Goal: Information Seeking & Learning: Learn about a topic

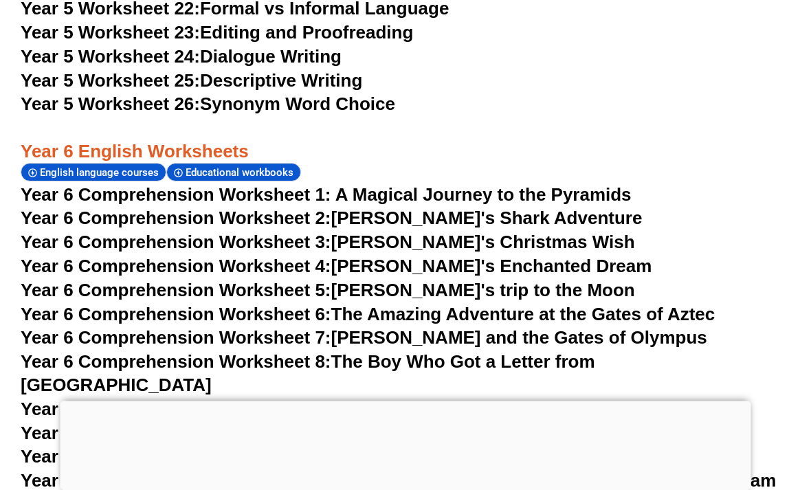
scroll to position [7471, 0]
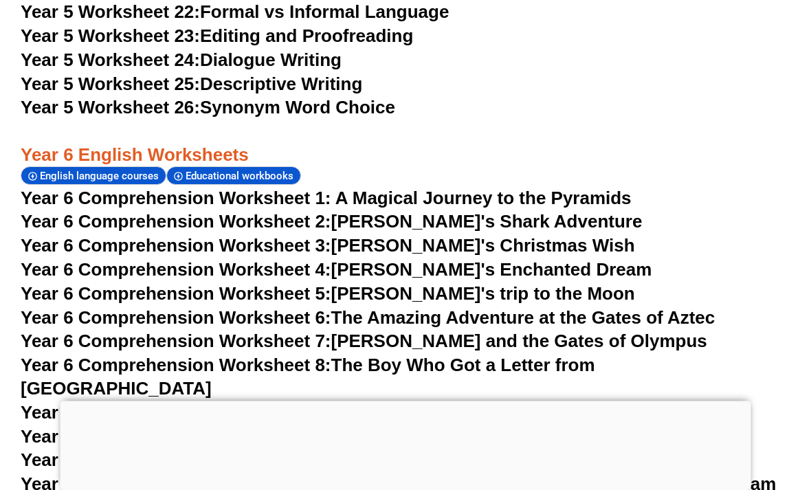
click at [434, 450] on link "Year 6 Comprehension Worksheet 11: [PERSON_NAME]'s Dream Adventure" at bounding box center [339, 460] width 637 height 21
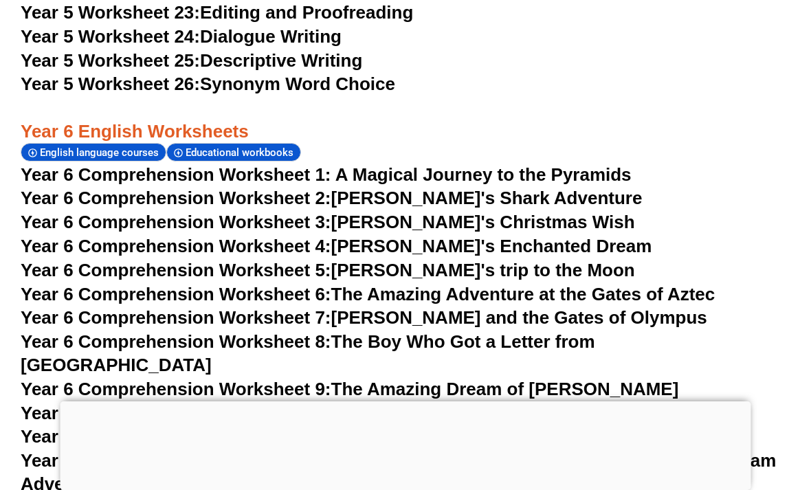
scroll to position [7493, 0]
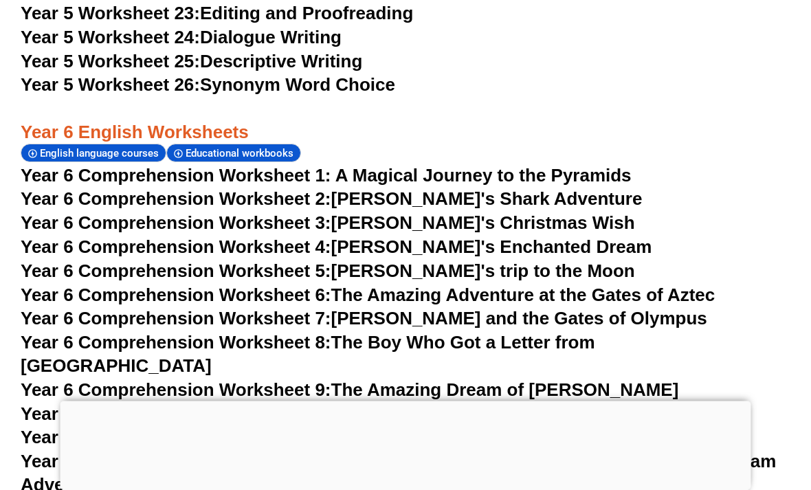
click at [584, 451] on link "Year 6 Comprehension Worksheet 12: [PERSON_NAME] and the Cave of Sharks: A Drea…" at bounding box center [398, 473] width 755 height 44
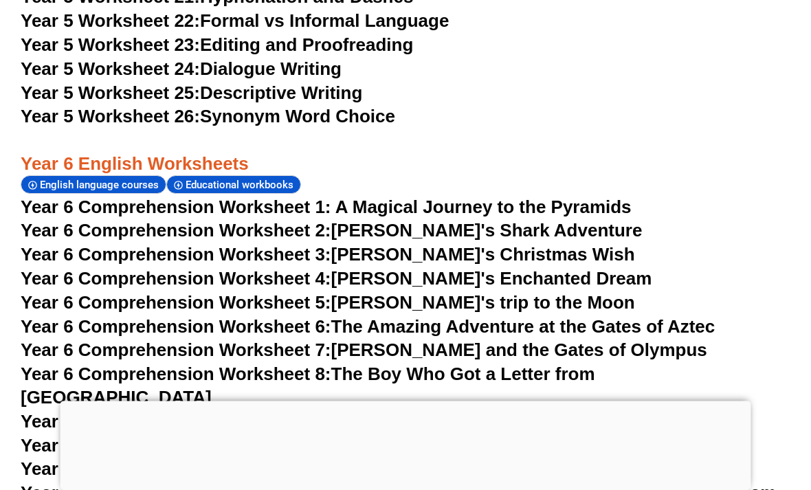
scroll to position [7460, 0]
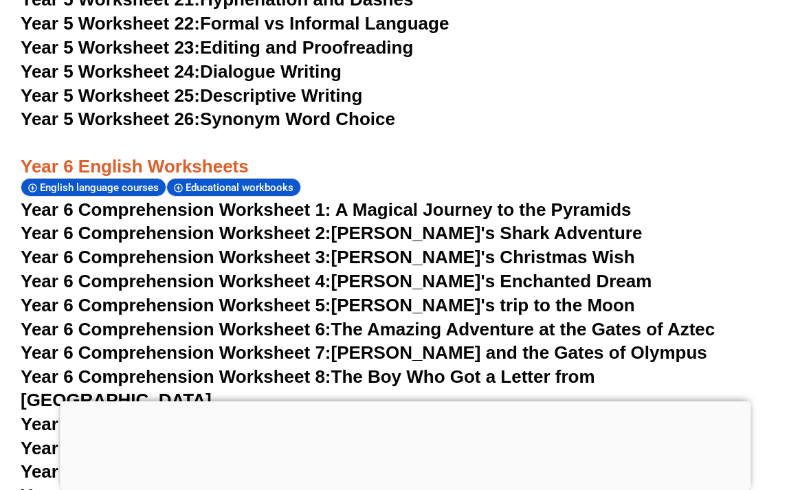
click at [562, 414] on link "Year 6 Comprehension Worksheet 9: The Amazing Dream of [PERSON_NAME]" at bounding box center [349, 424] width 657 height 21
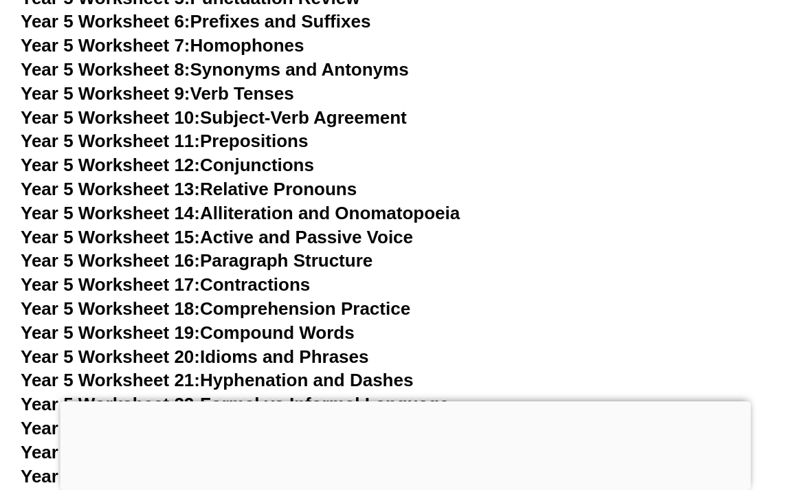
scroll to position [7073, 0]
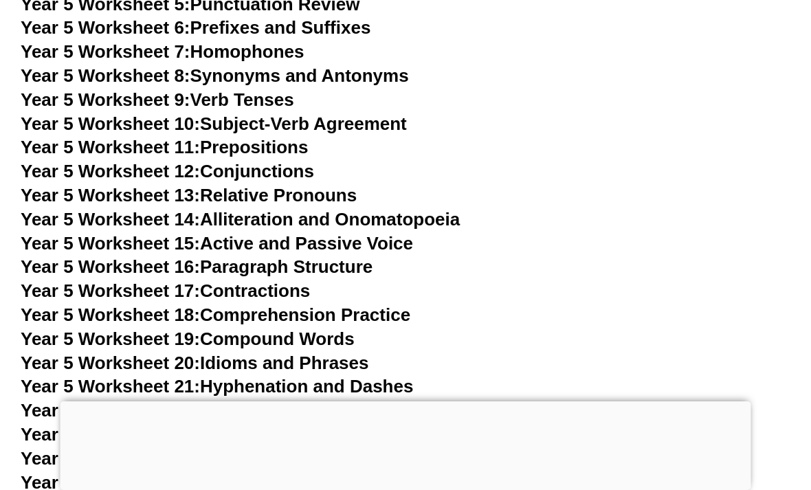
click at [300, 472] on link "Year 5 Worksheet 25: Descriptive Writing" at bounding box center [191, 482] width 341 height 21
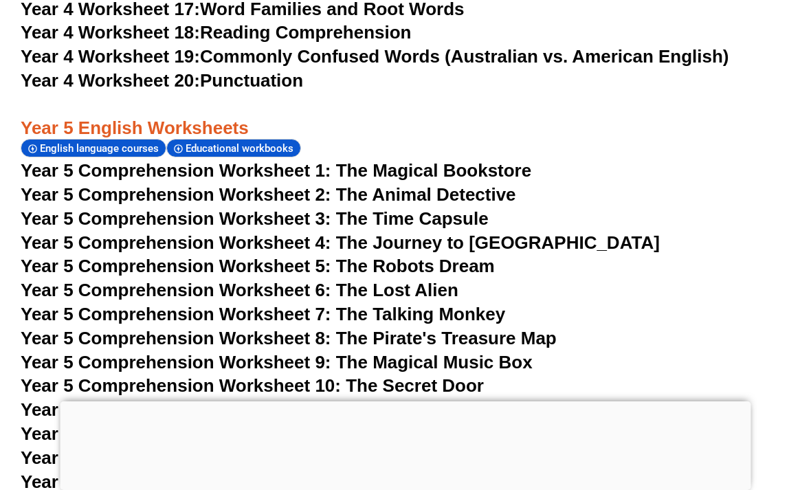
scroll to position [6475, 0]
click at [408, 472] on span "Year 5 Comprehension Worksheet 14: The Talking Water Bottle" at bounding box center [287, 482] width 532 height 21
click at [492, 328] on span "Year 5 Comprehension Worksheet 8: The Pirate's Treasure Map" at bounding box center [289, 338] width 536 height 21
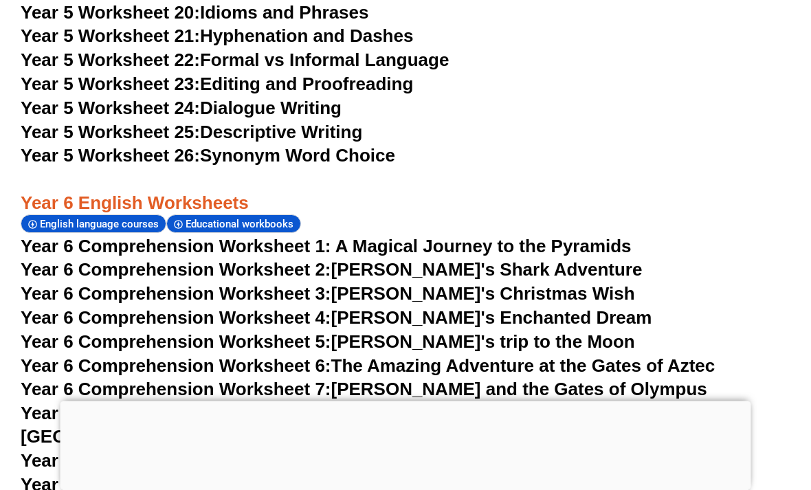
scroll to position [7423, 0]
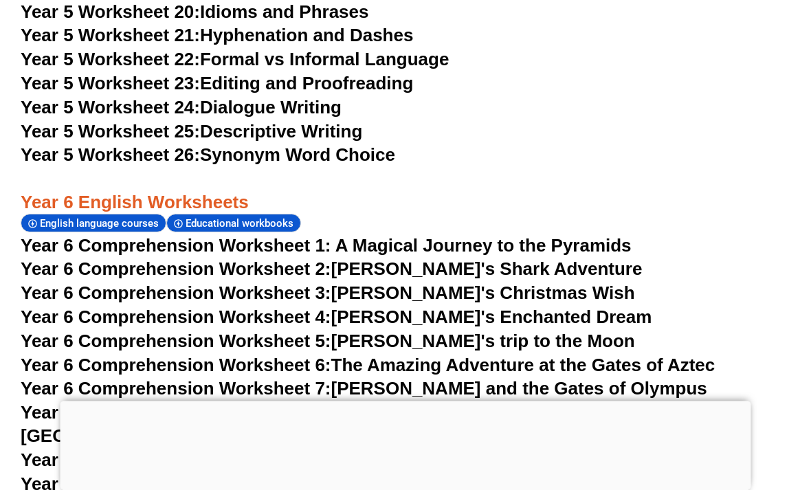
click at [576, 355] on link "Year 6 Comprehension Worksheet 6: The Amazing Adventure at the Gates of Aztec" at bounding box center [368, 365] width 694 height 21
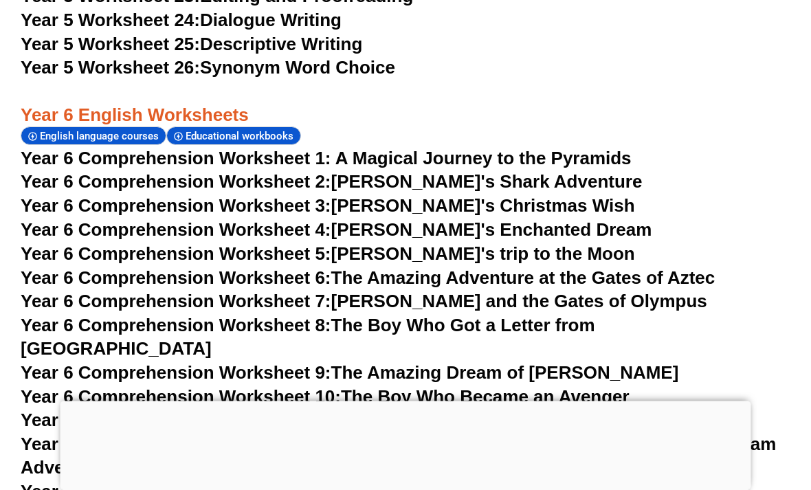
scroll to position [7517, 0]
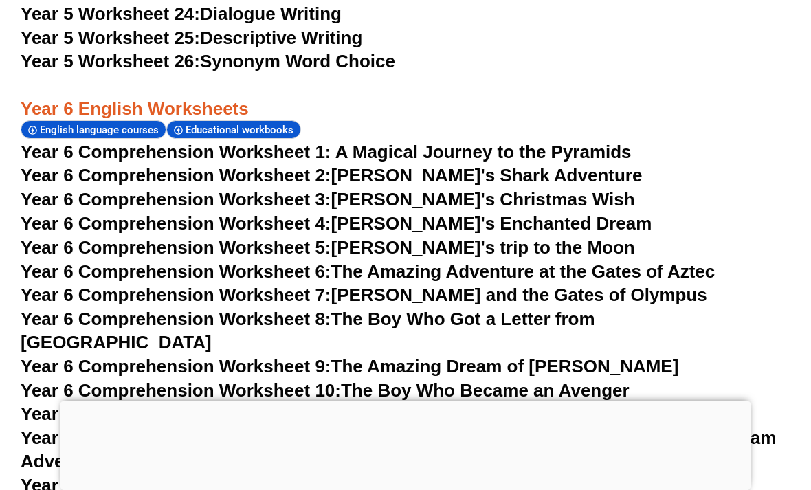
click at [467, 475] on link "Year 6 Comprehension Worksheet 13: The Girl Who Could Fly" at bounding box center [279, 485] width 517 height 21
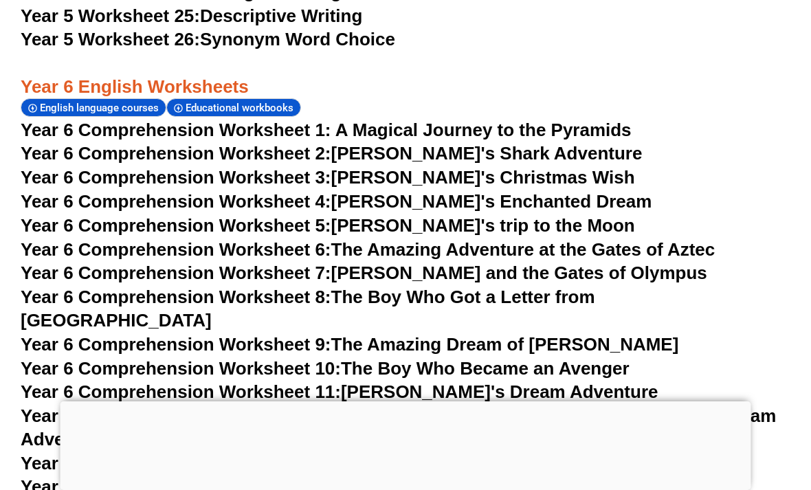
click at [458, 476] on link "Year 6 Comprehension Worksheet 14: [PERSON_NAME]’s Magical Dream" at bounding box center [328, 486] width 615 height 21
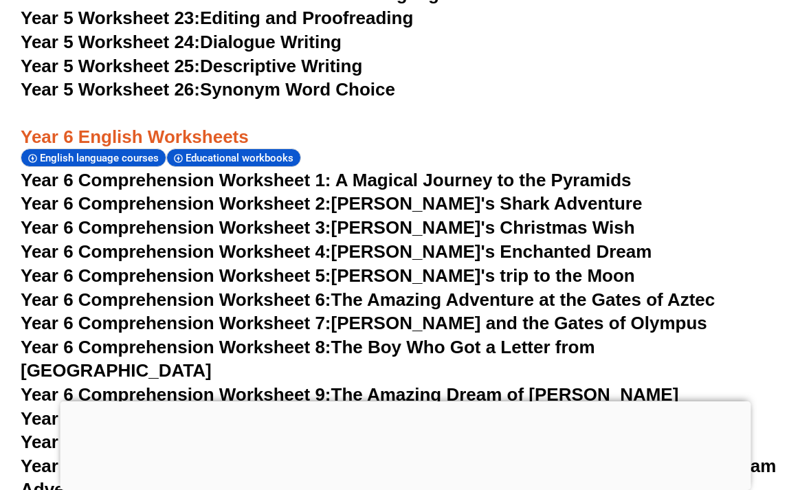
scroll to position [7488, 0]
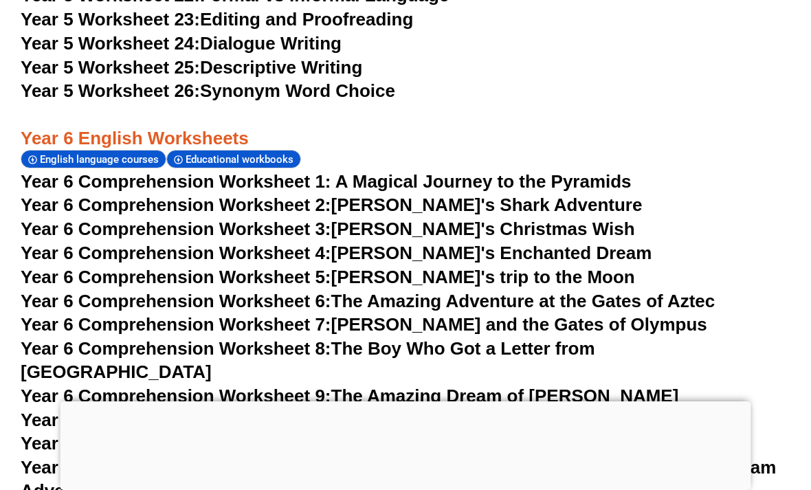
click at [451, 267] on link "Year 6 Comprehension Worksheet 5: [PERSON_NAME]'s trip to the Moon" at bounding box center [328, 277] width 614 height 21
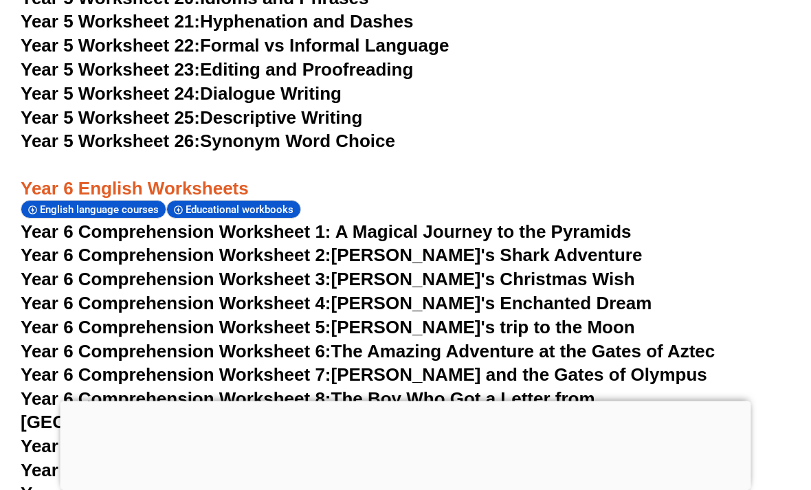
scroll to position [7436, 0]
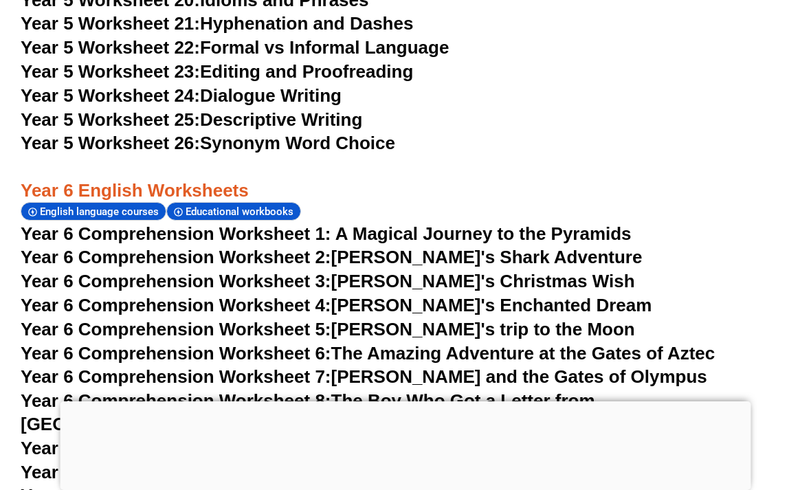
click at [471, 247] on link "Year 6 Comprehension Worksheet 2: [PERSON_NAME]'s Shark Adventure" at bounding box center [331, 257] width 621 height 21
click at [469, 223] on span "Year 6 Comprehension Worksheet 1: A Magical Journey to the Pyramids" at bounding box center [326, 233] width 611 height 21
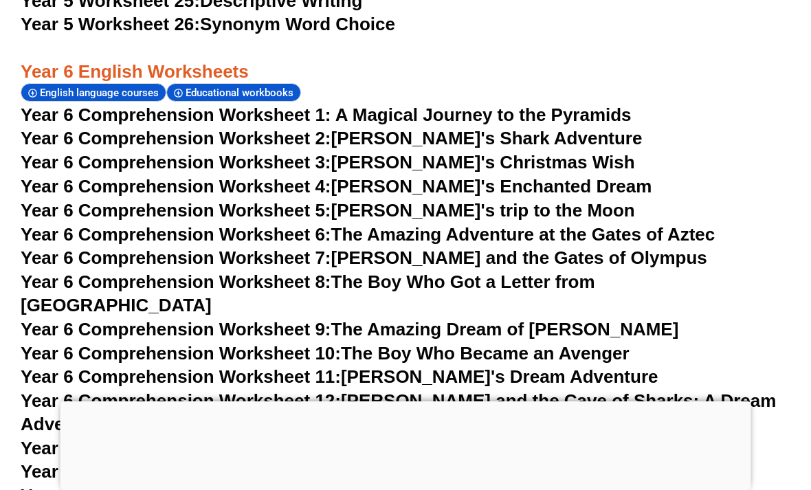
scroll to position [7568, 0]
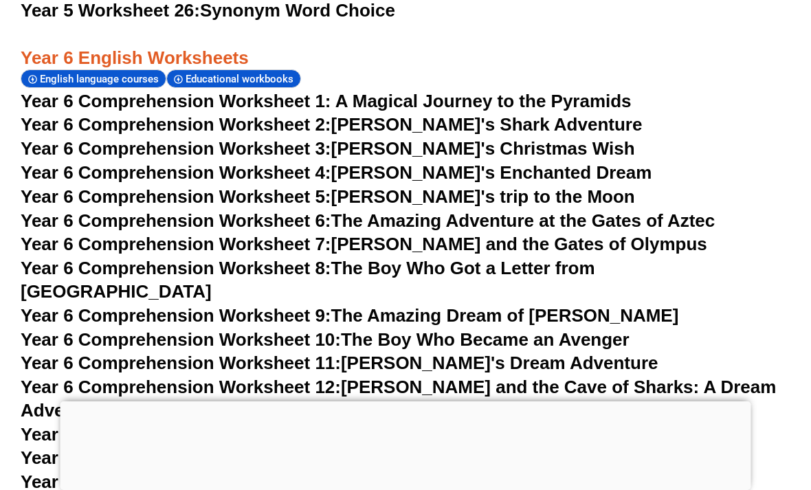
click at [451, 471] on link "Year 6 Comprehension Worksheet 15: The Dreamy Gold Medal" at bounding box center [283, 481] width 524 height 21
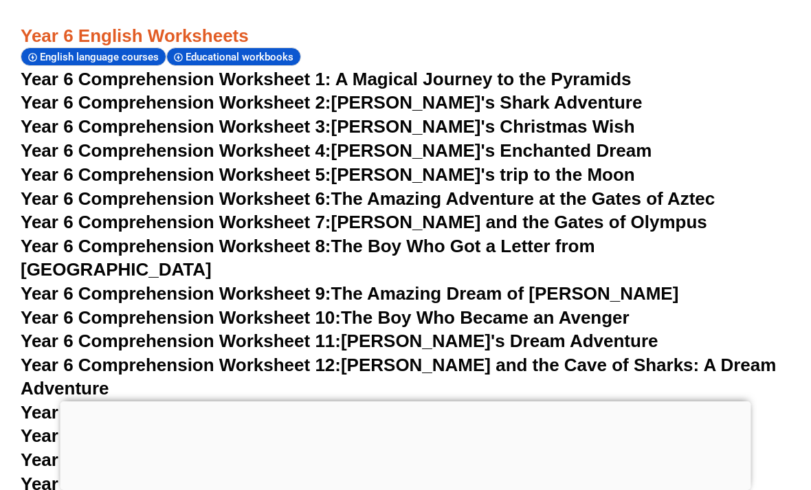
click at [499, 307] on link "Year 6 Comprehension Worksheet 10: The Boy Who Became an Avenger" at bounding box center [325, 317] width 609 height 21
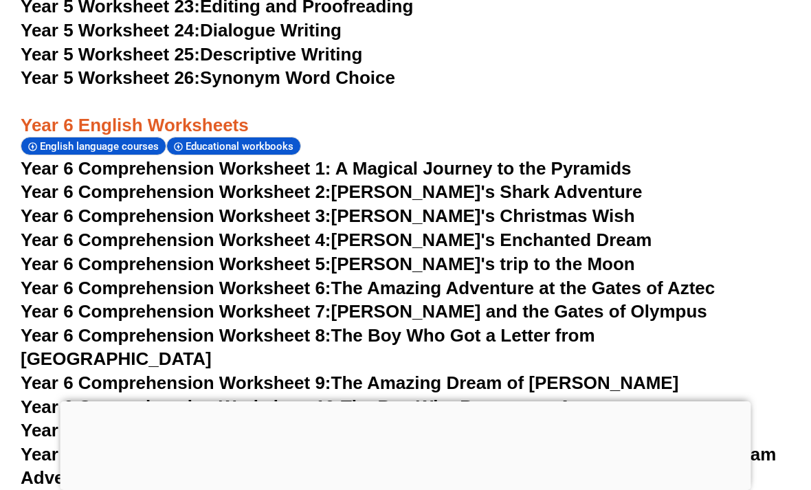
scroll to position [7500, 0]
click at [470, 302] on link "Year 6 Comprehension Worksheet 7: [PERSON_NAME] and the Gates of Olympus" at bounding box center [364, 312] width 686 height 21
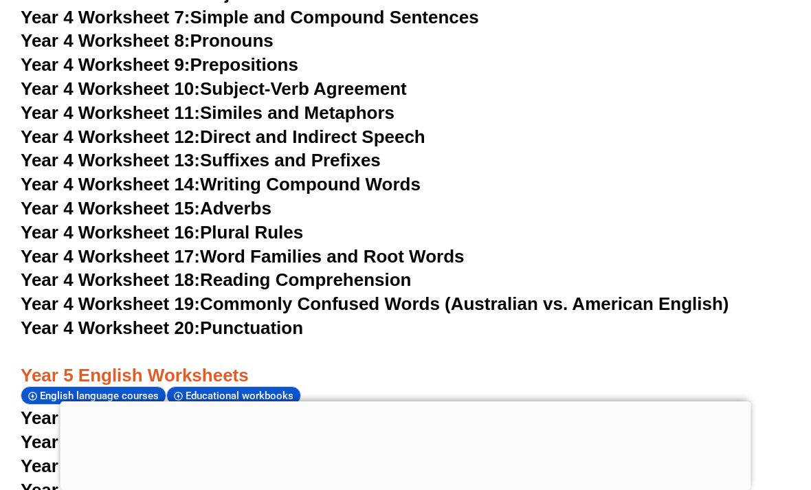
scroll to position [6237, 0]
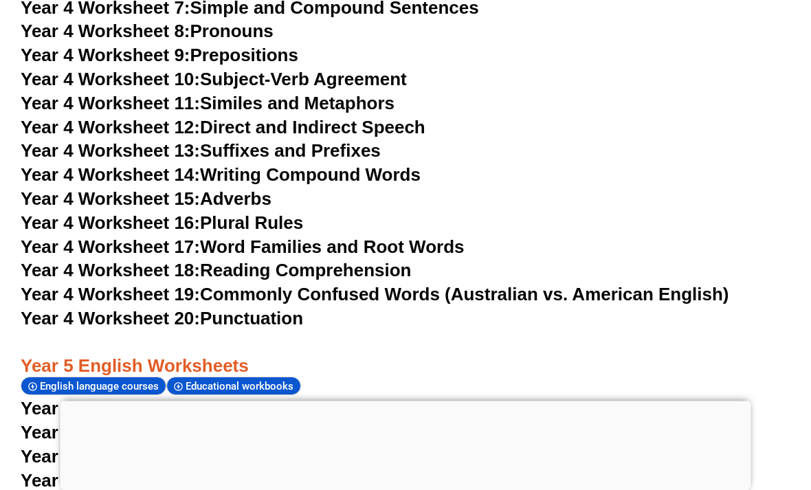
click at [429, 447] on span "Year 5 Comprehension Worksheet 3: The Time Capsule" at bounding box center [255, 457] width 468 height 21
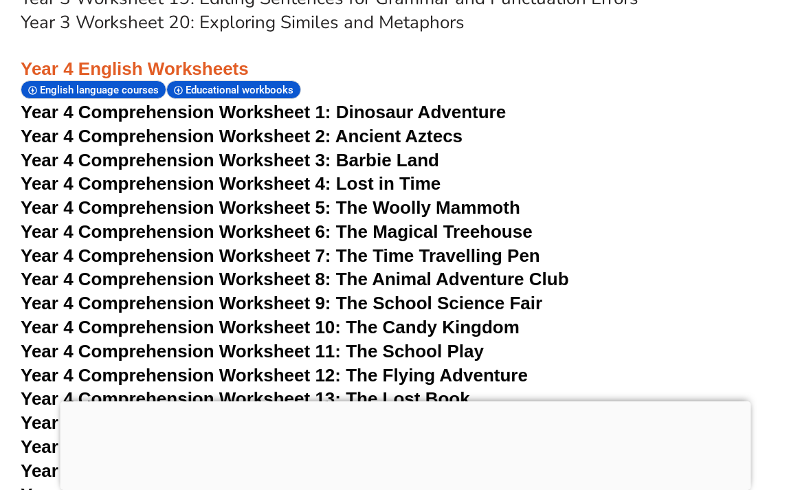
scroll to position [5491, 0]
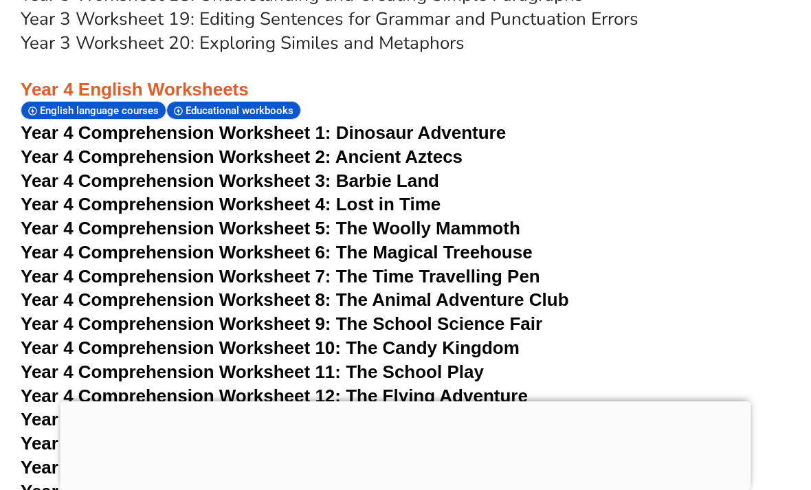
click at [471, 242] on span "Year 4 Comprehension Worksheet 6: The Magical Treehouse" at bounding box center [277, 252] width 512 height 21
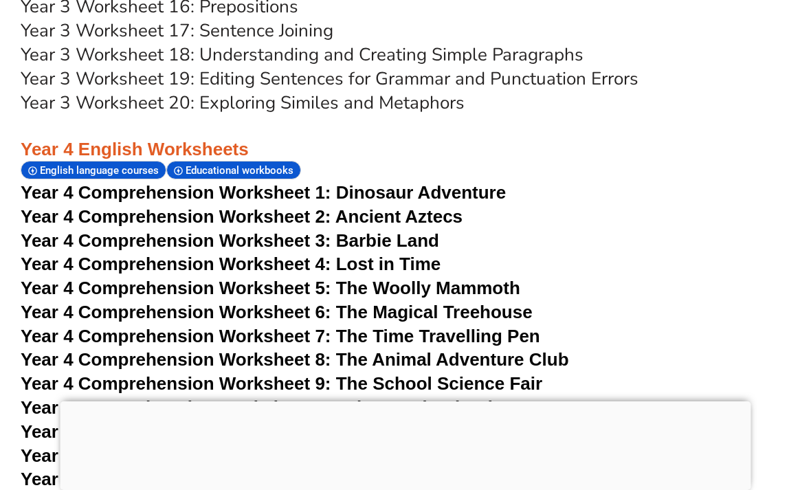
scroll to position [5431, 0]
click at [403, 254] on span "Year 4 Comprehension Worksheet 4: Lost in Time" at bounding box center [231, 264] width 420 height 21
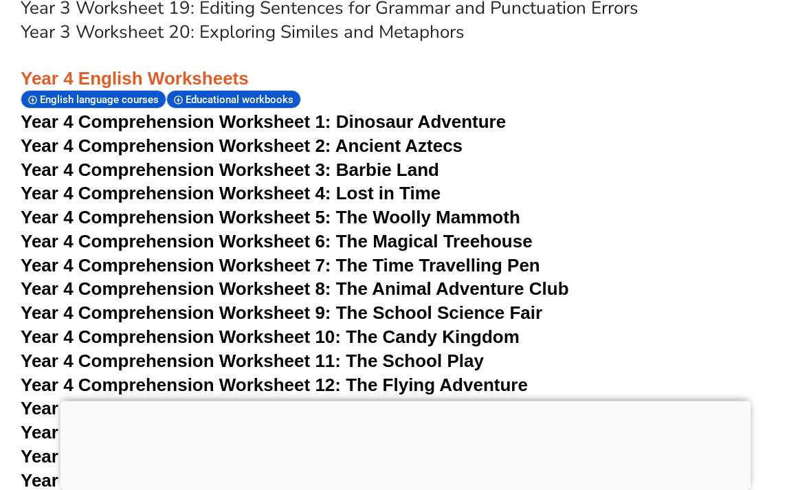
scroll to position [5504, 0]
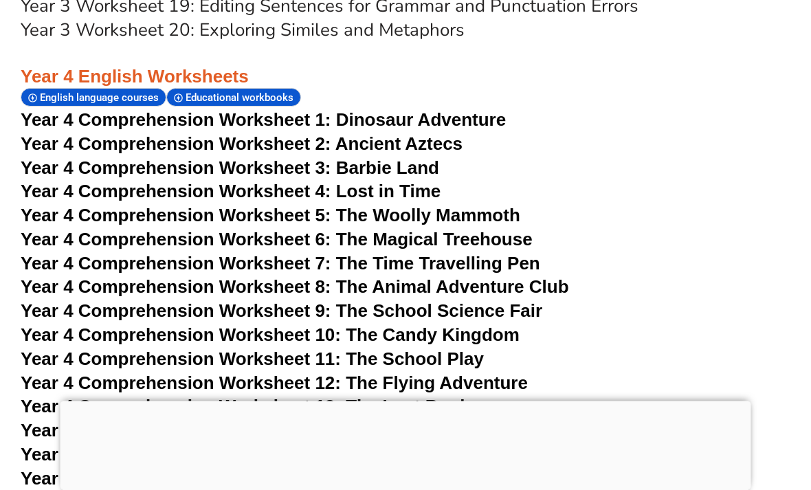
click at [471, 325] on span "Year 4 Comprehension Worksheet 10: The Candy Kingdom" at bounding box center [270, 335] width 499 height 21
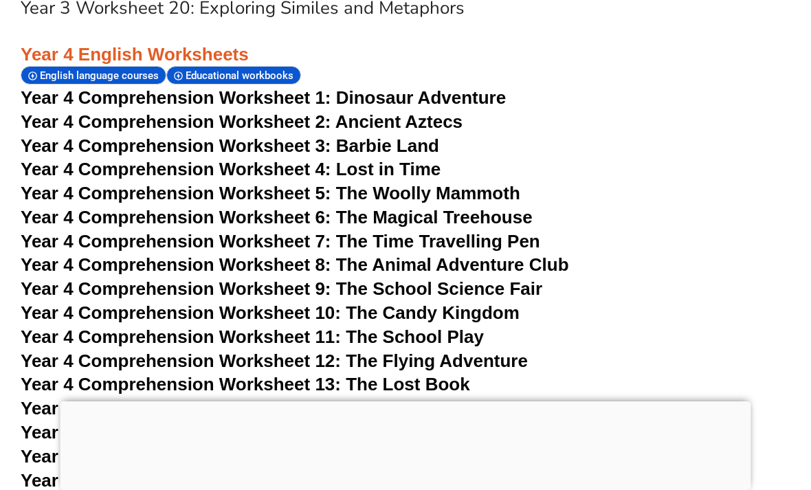
click at [503, 350] on span "Year 4 Comprehension Worksheet 12: The Flying Adventure" at bounding box center [274, 360] width 507 height 21
click at [453, 398] on span "Year 4 Comprehension Worksheet 14: Lost in a Museum" at bounding box center [259, 408] width 476 height 21
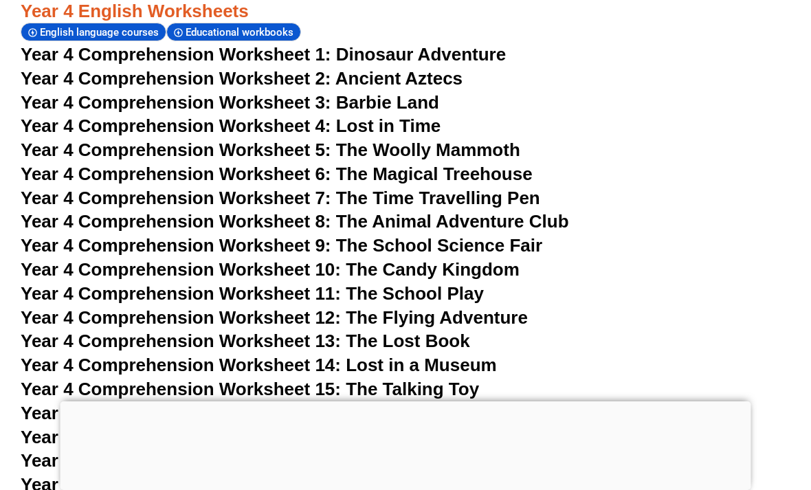
scroll to position [5571, 0]
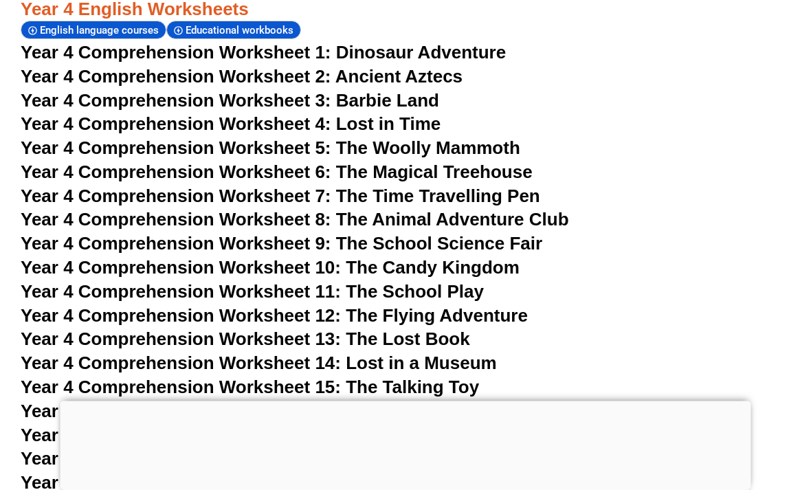
click at [467, 401] on span "Year 4 Comprehension Worksheet 16: The Rainbow Kingdom" at bounding box center [280, 411] width 519 height 21
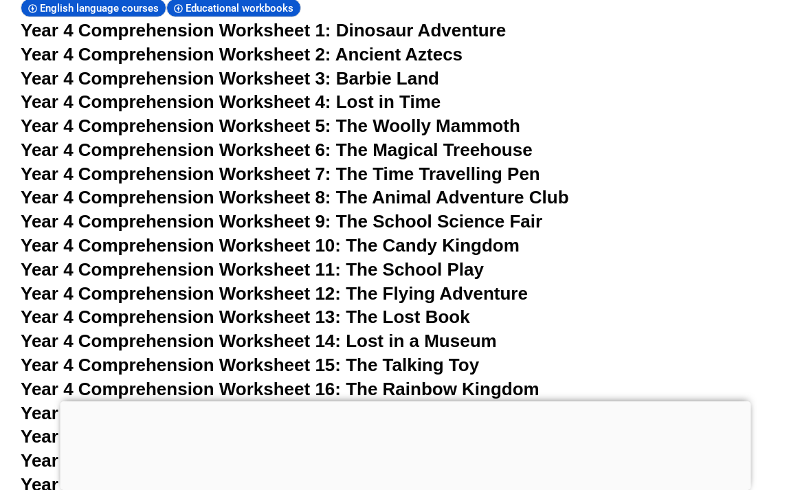
click at [472, 403] on span "Year 4 Comprehension Worksheet 17: The Mischevious Robot" at bounding box center [284, 413] width 526 height 21
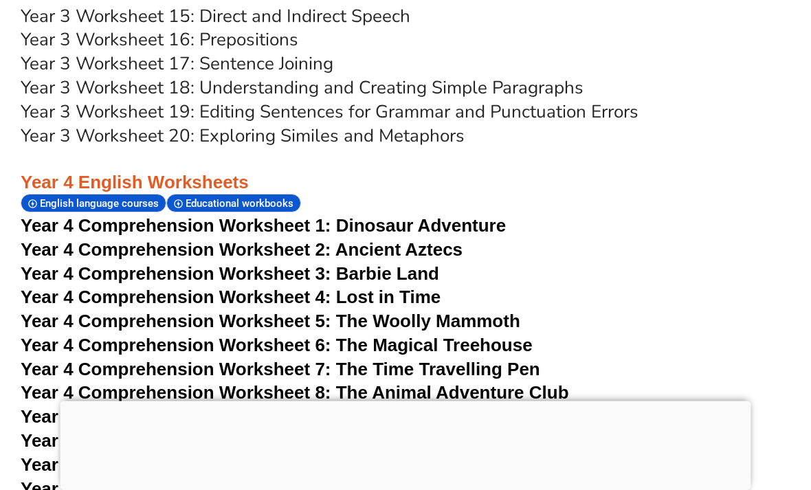
scroll to position [5394, 0]
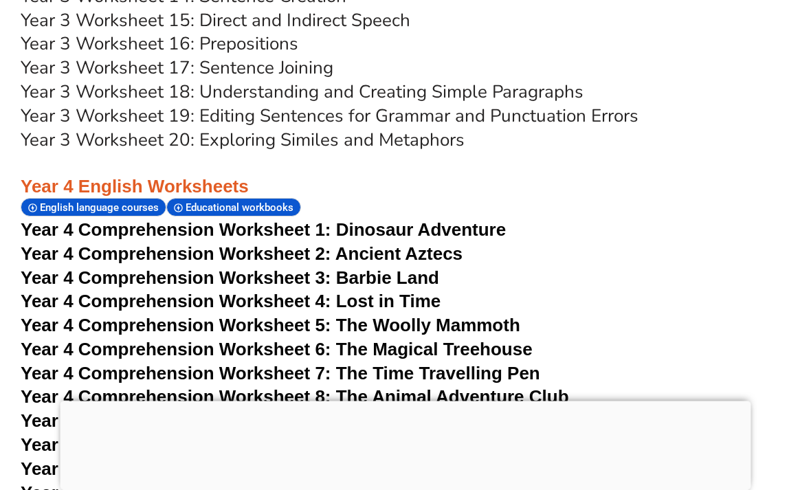
click at [481, 339] on span "Year 4 Comprehension Worksheet 6: The Magical Treehouse" at bounding box center [277, 349] width 512 height 21
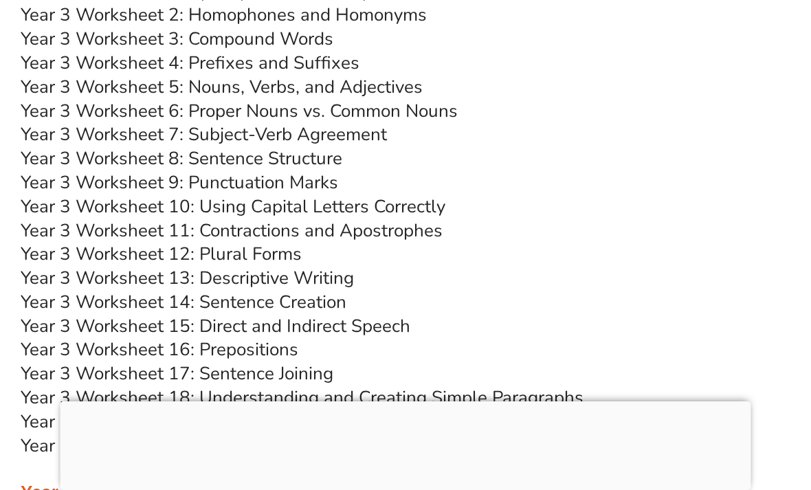
scroll to position [7781, 0]
